Goal: Task Accomplishment & Management: Use online tool/utility

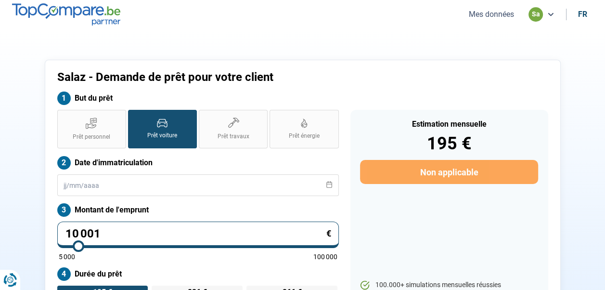
click at [495, 13] on button "Mes données" at bounding box center [491, 14] width 51 height 10
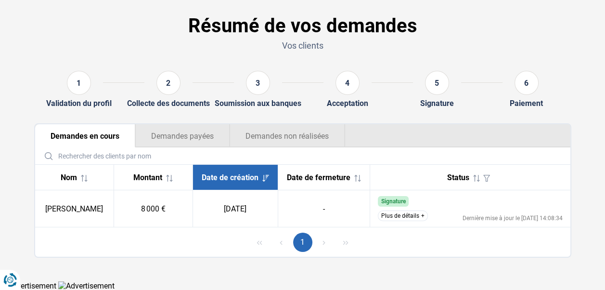
scroll to position [36, 0]
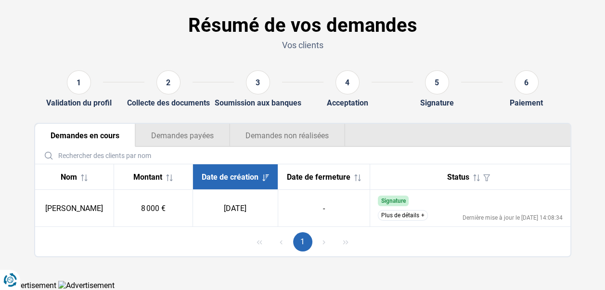
click at [389, 220] on button "Plus de détails" at bounding box center [403, 215] width 50 height 11
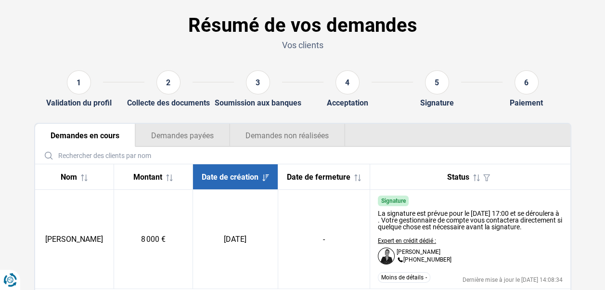
click at [184, 133] on button "Demandes payées" at bounding box center [182, 135] width 94 height 23
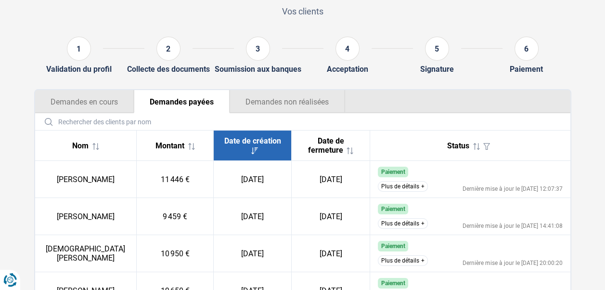
scroll to position [84, 0]
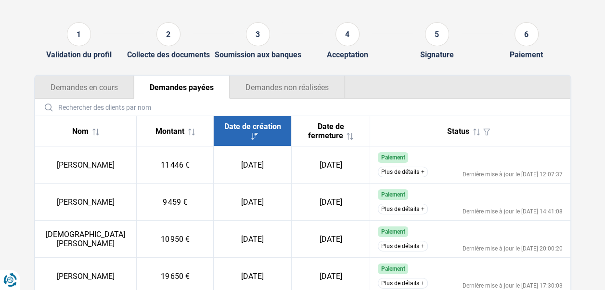
click at [102, 87] on button "Demandes en cours" at bounding box center [84, 87] width 99 height 23
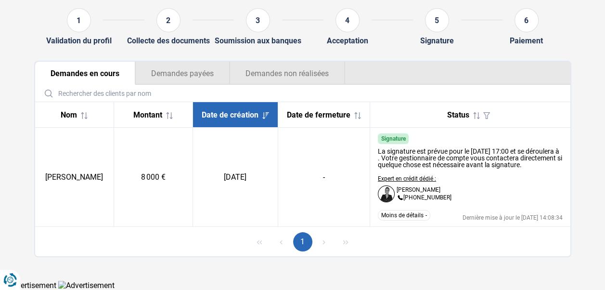
scroll to position [105, 0]
